Goal: Task Accomplishment & Management: Manage account settings

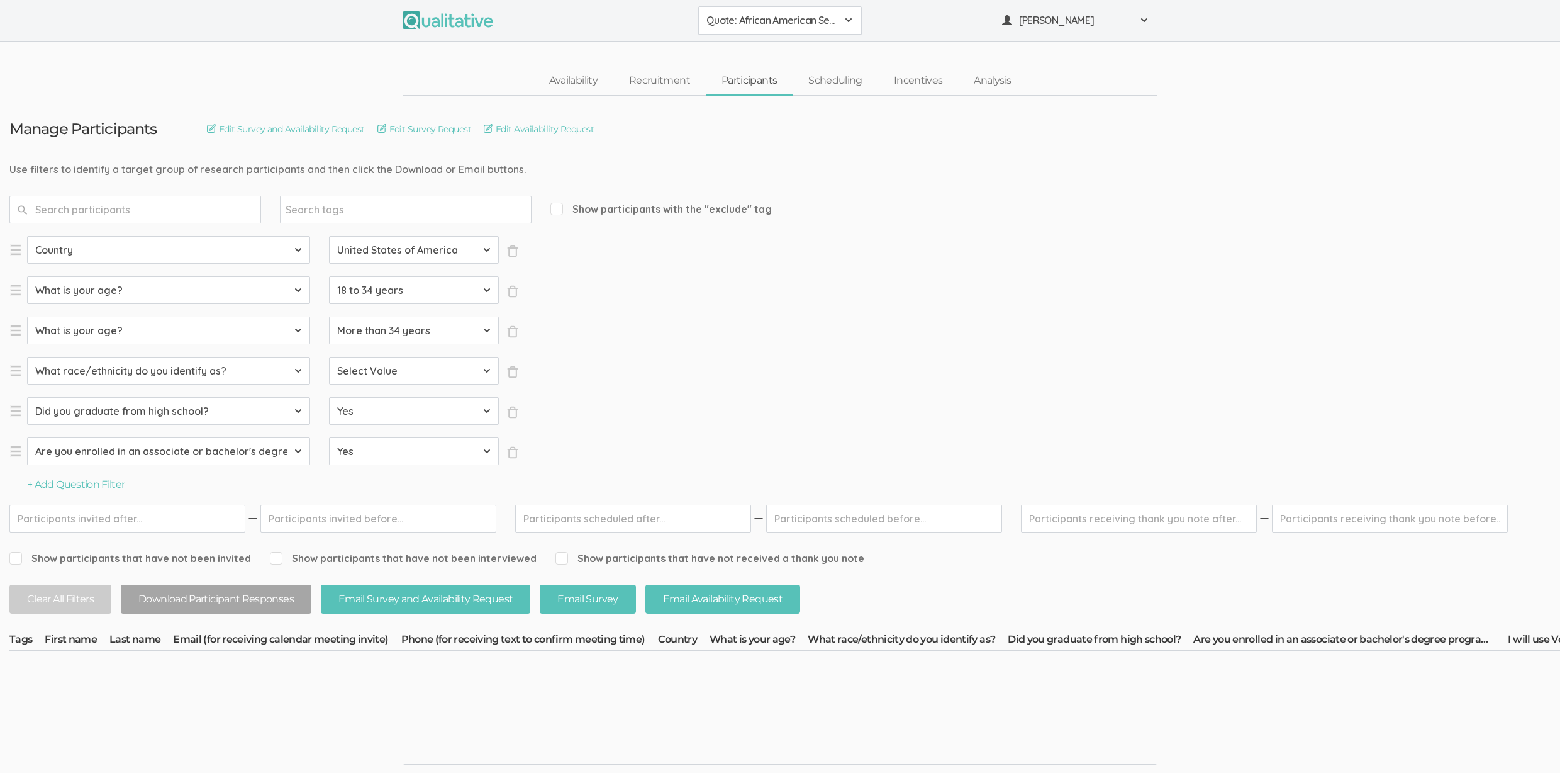
select select "SFQ Country"
select select "US"
select select "SFQ What is your age?"
select select "18 to 34 years"
select select "SFQ What is your age?"
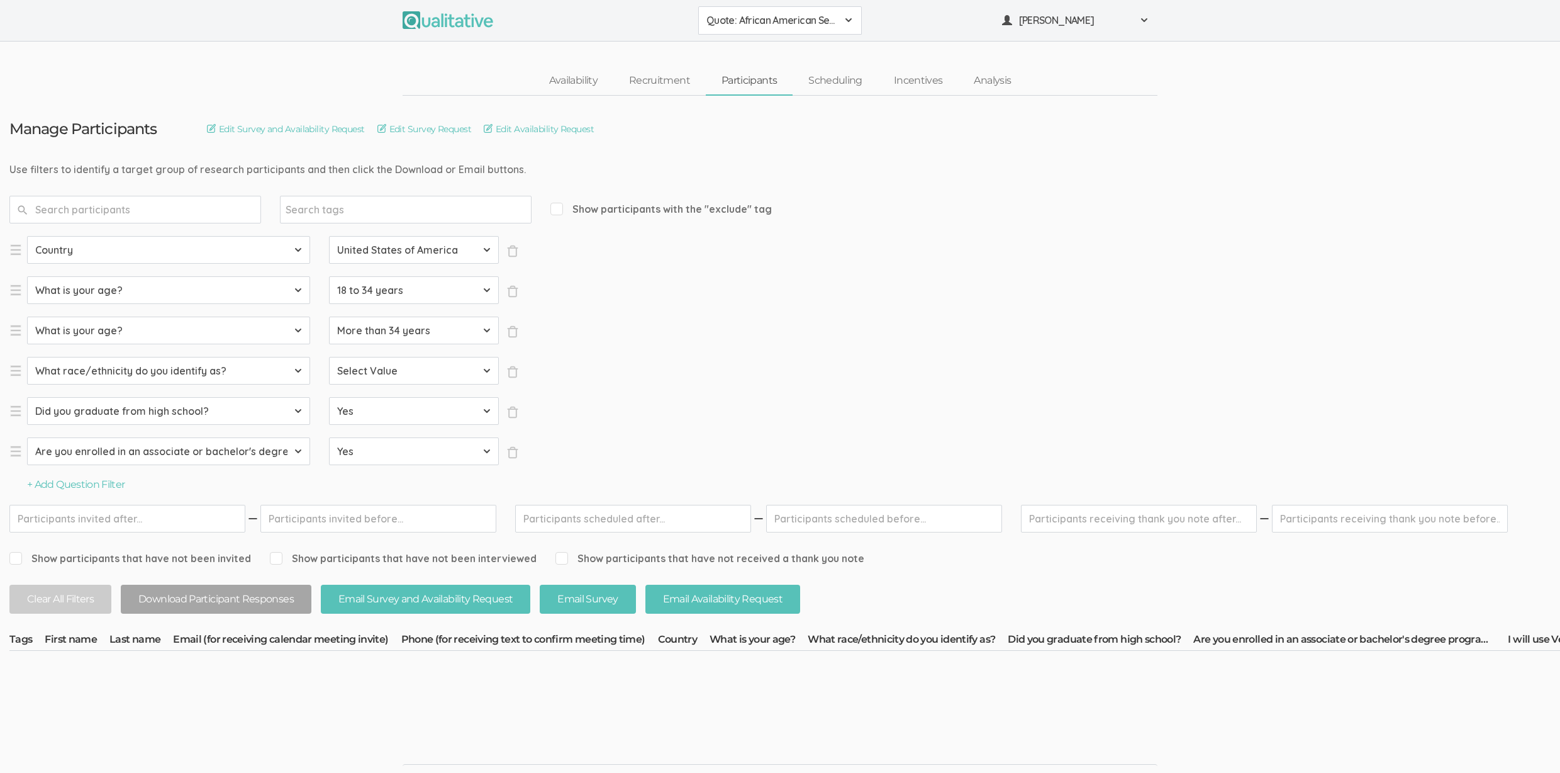
select select "More than 34 years"
select select "SFQ What race/ethnicity do you identify as?"
select select "Black or [DEMOGRAPHIC_DATA]"
select select "SFQ Did you graduate from high school?"
select select "Yes"
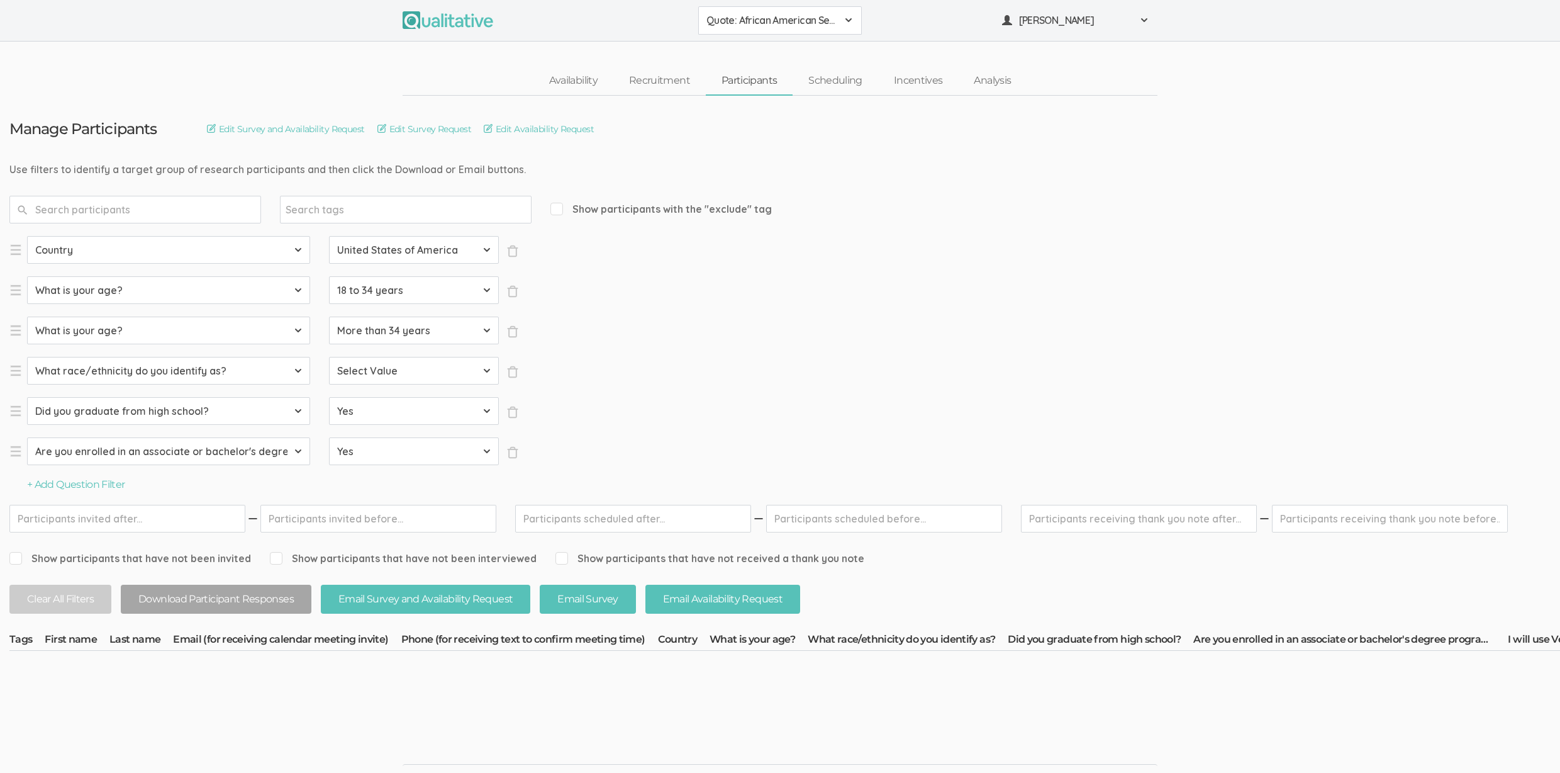
select select "SFQ Are you enrolled in an associate or bachelor's degree program?"
select select "Yes"
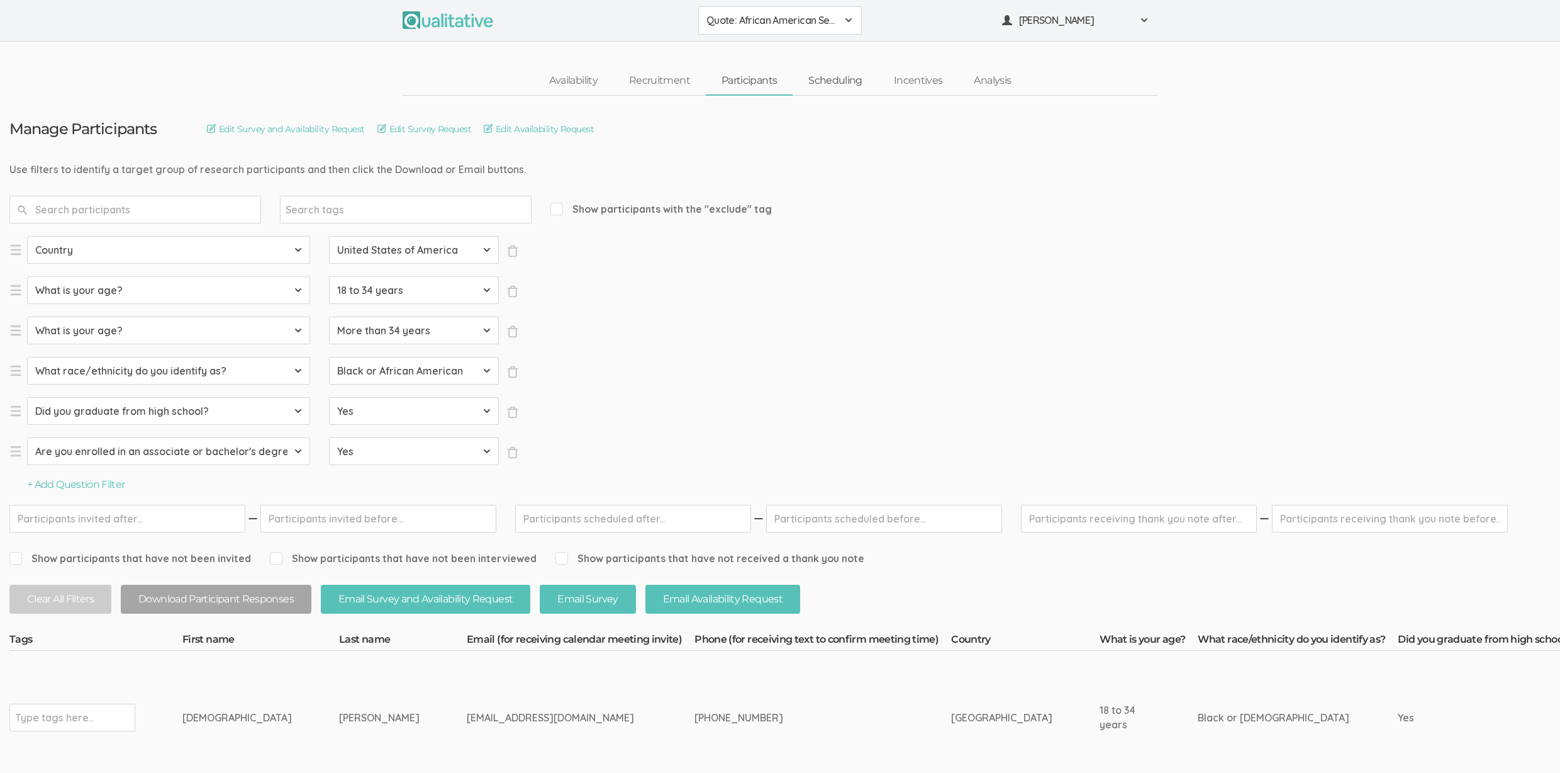
click at [863, 77] on link "Scheduling" at bounding box center [836, 80] width 86 height 27
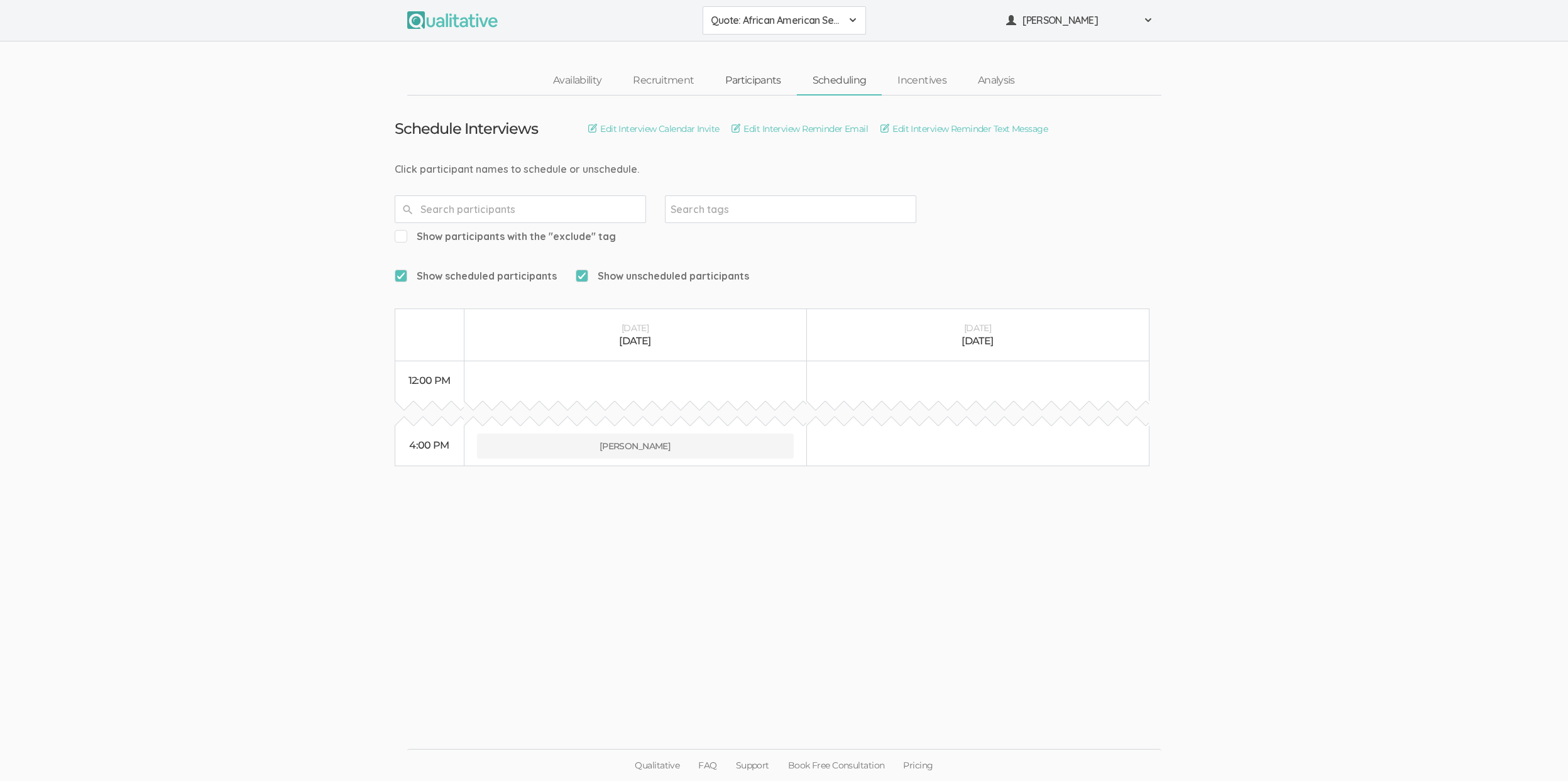
click at [745, 85] on link "Participants" at bounding box center [752, 80] width 87 height 27
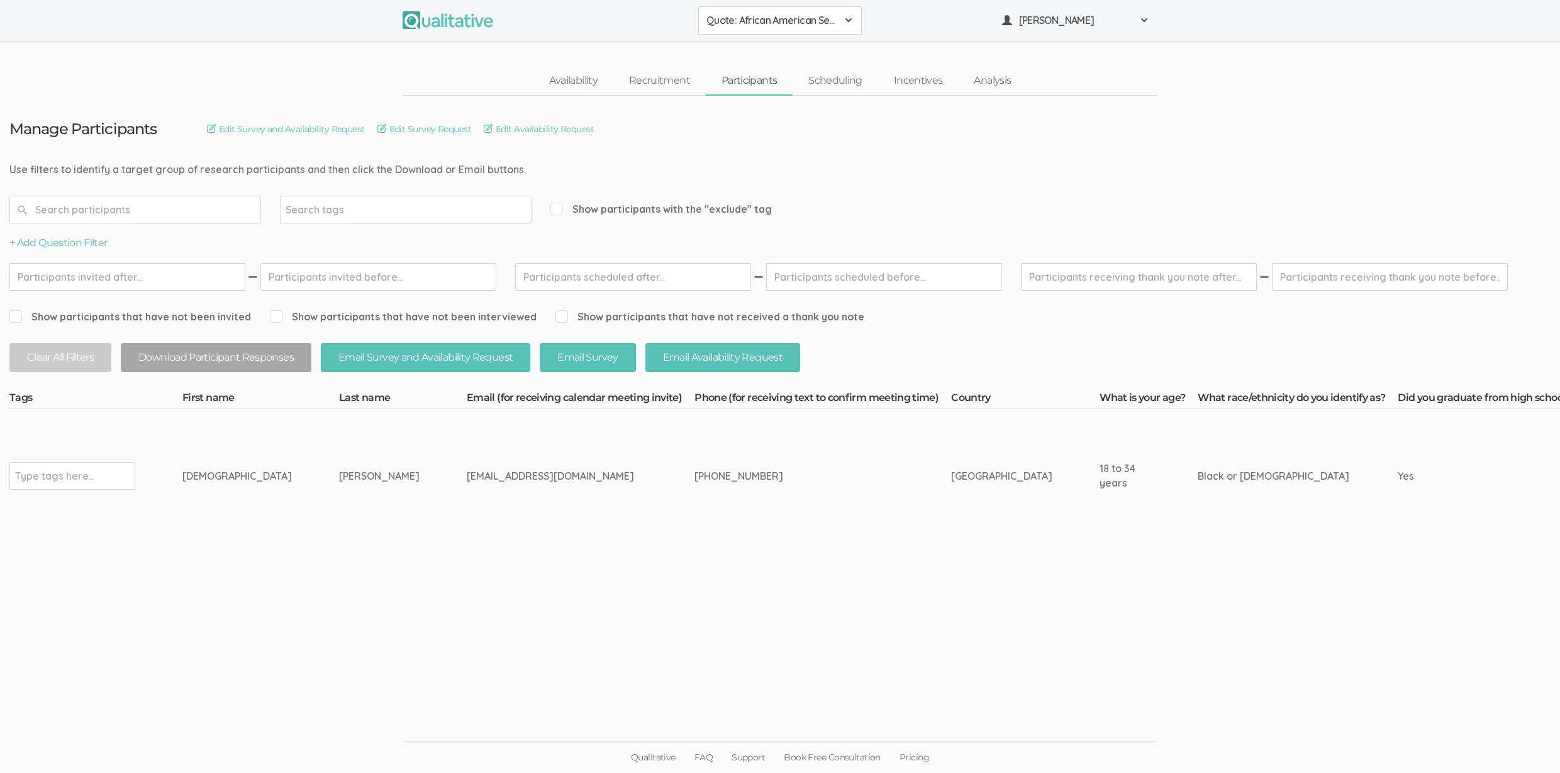
click at [725, 210] on span "Show participants with the "exclude" tag" at bounding box center [660, 209] width 221 height 14
click at [559, 210] on input "Show participants with the "exclude" tag" at bounding box center [554, 208] width 8 height 8
click at [725, 210] on span "Show participants with the "exclude" tag" at bounding box center [660, 209] width 221 height 14
click at [559, 210] on input "Show participants with the "exclude" tag" at bounding box center [554, 208] width 8 height 8
checkbox input "false"
